Goal: Task Accomplishment & Management: Manage account settings

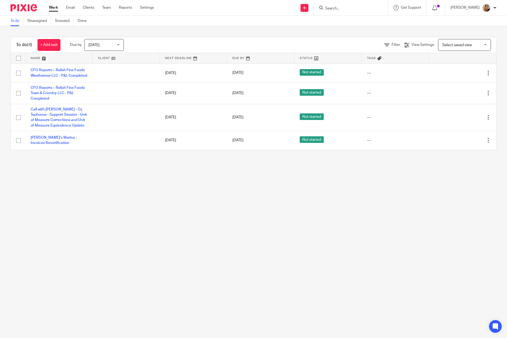
click at [15, 56] on input "checkbox" at bounding box center [18, 58] width 10 height 10
checkbox input "true"
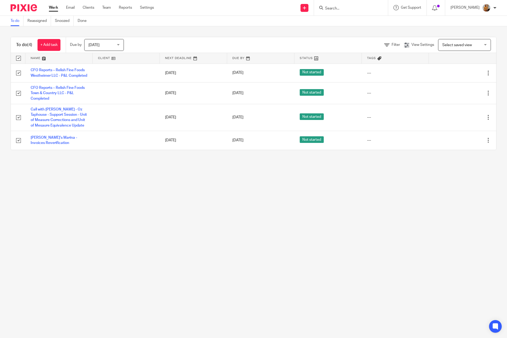
checkbox input "true"
click at [104, 41] on span "Status" at bounding box center [91, 44] width 28 height 11
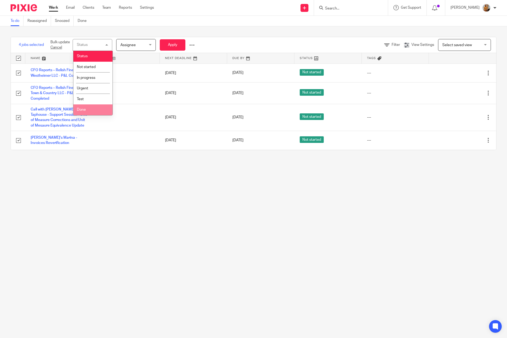
click at [92, 105] on li "Done" at bounding box center [92, 110] width 39 height 11
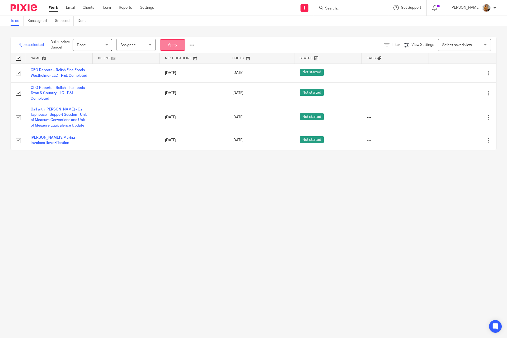
click at [175, 44] on button "Apply" at bounding box center [173, 44] width 26 height 11
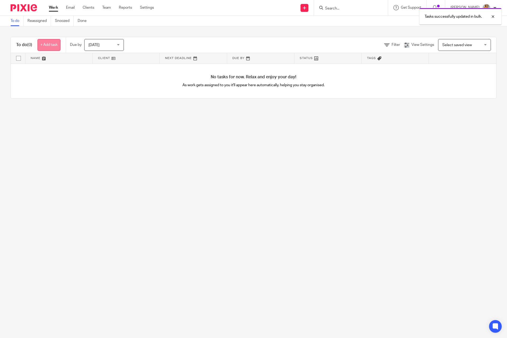
drag, startPoint x: 45, startPoint y: 42, endPoint x: 47, endPoint y: 46, distance: 4.7
click at [45, 42] on link "+ Add task" at bounding box center [48, 45] width 23 height 12
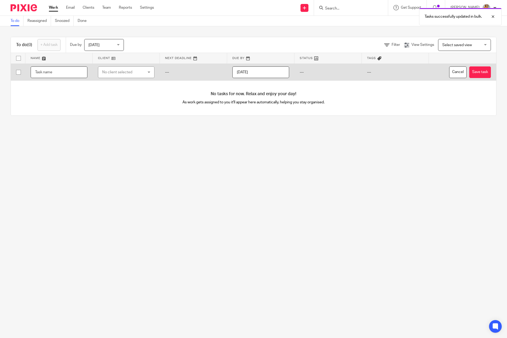
click at [43, 73] on input "text" at bounding box center [59, 73] width 57 height 12
type input "CFO Reports - Relish - [GEOGRAPHIC_DATA] - POS - PMIX/Labor by Job/Updated need…"
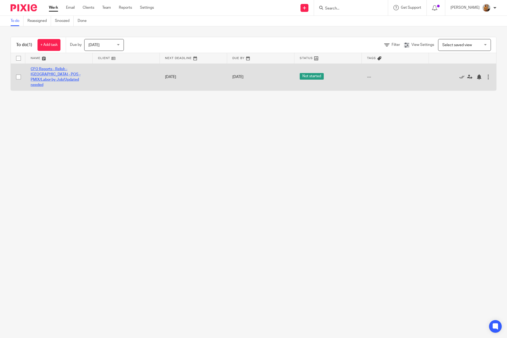
click at [64, 79] on link "CFO Reports - Relish - [GEOGRAPHIC_DATA] - POS - PMIX/Labor by Job/Updated need…" at bounding box center [56, 77] width 50 height 20
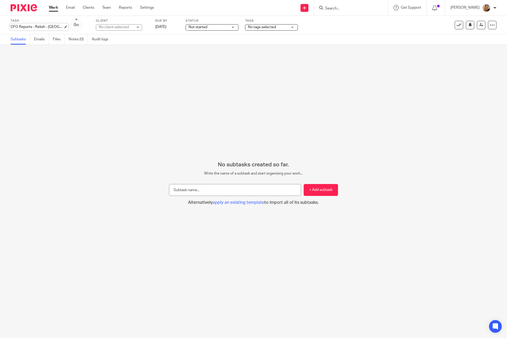
click at [51, 24] on div "CFO Reports - Relish - [GEOGRAPHIC_DATA] - POS - PMIX/Labor by Job/Updated need…" at bounding box center [37, 26] width 53 height 5
type input "CFO Reports - Relish - Westheimer - POS - PMIX/Labor by Job/Updates needed"
click at [52, 7] on link "Work" at bounding box center [53, 7] width 9 height 5
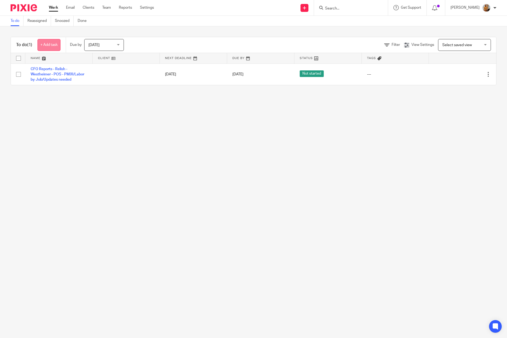
click at [44, 40] on link "+ Add task" at bounding box center [48, 45] width 23 height 12
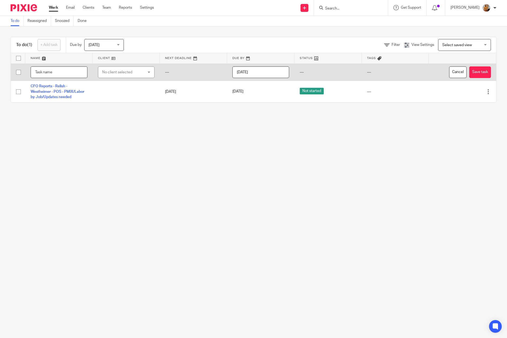
click at [50, 73] on input "text" at bounding box center [59, 73] width 57 height 12
